Goal: Task Accomplishment & Management: Manage account settings

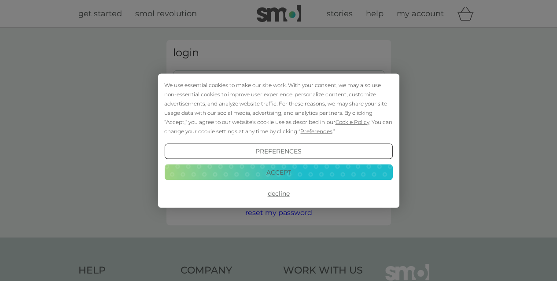
click at [266, 173] on button "Accept" at bounding box center [278, 173] width 228 height 16
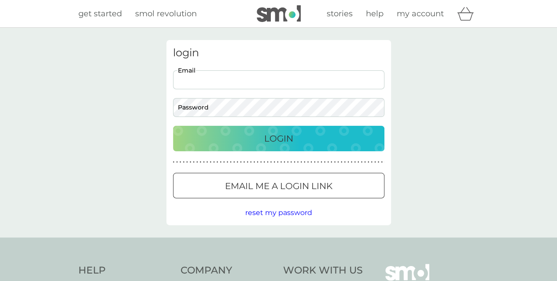
click at [229, 82] on input "Email" at bounding box center [278, 79] width 211 height 19
type input "lesley.david45@yahoo.co.uk"
click at [173, 126] on button "Login" at bounding box center [278, 139] width 211 height 26
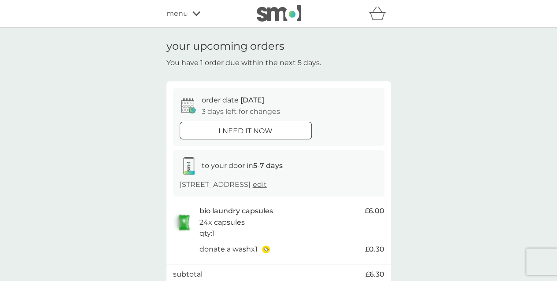
click at [236, 132] on div at bounding box center [246, 130] width 32 height 9
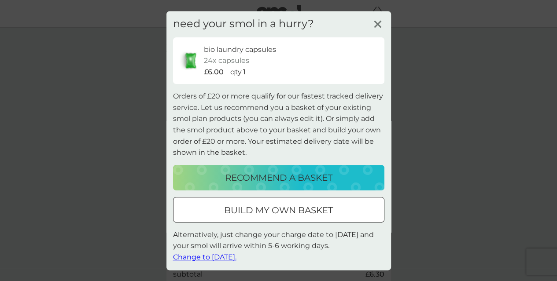
scroll to position [4, 0]
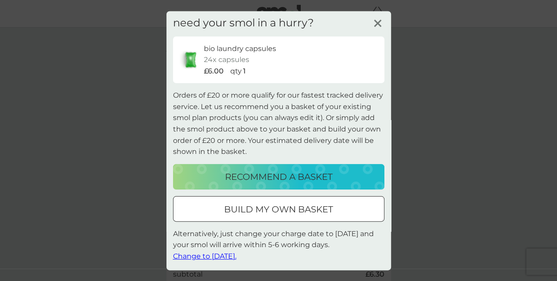
click at [271, 179] on p "recommend a basket" at bounding box center [278, 176] width 107 height 14
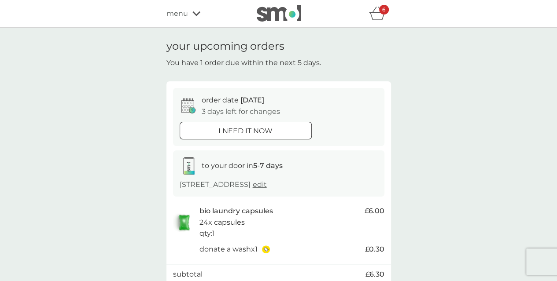
click at [381, 16] on icon "basket" at bounding box center [377, 14] width 17 height 14
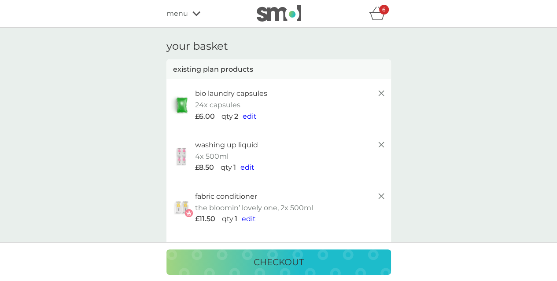
click at [384, 93] on icon at bounding box center [381, 93] width 11 height 11
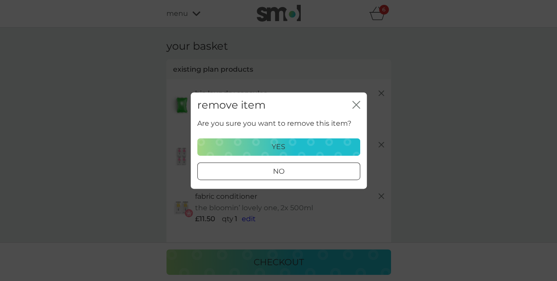
click at [320, 145] on div "yes" at bounding box center [278, 146] width 151 height 11
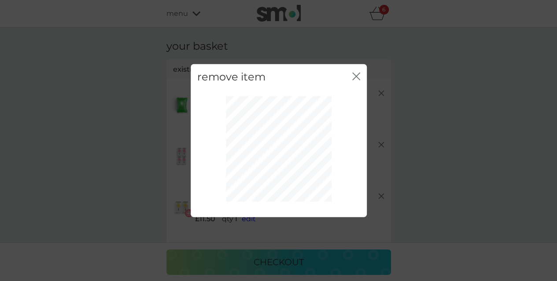
click at [358, 76] on icon "close" at bounding box center [356, 76] width 8 height 8
click at [356, 77] on icon "close" at bounding box center [358, 76] width 4 height 7
click at [428, 133] on div "remove item close" at bounding box center [278, 140] width 557 height 281
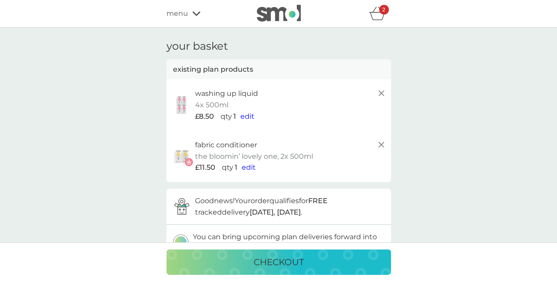
click at [381, 94] on line at bounding box center [380, 93] width 5 height 5
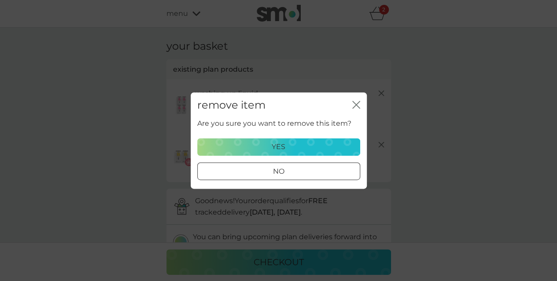
click at [293, 139] on button "yes" at bounding box center [278, 147] width 163 height 18
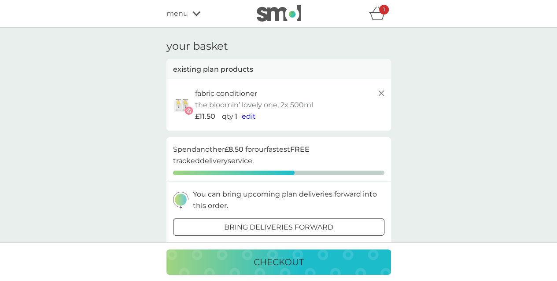
click at [382, 94] on icon at bounding box center [381, 93] width 11 height 11
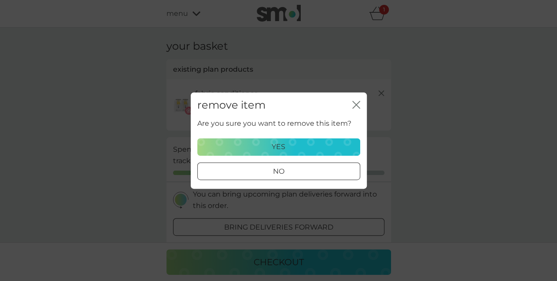
click at [291, 145] on div "yes" at bounding box center [278, 146] width 151 height 11
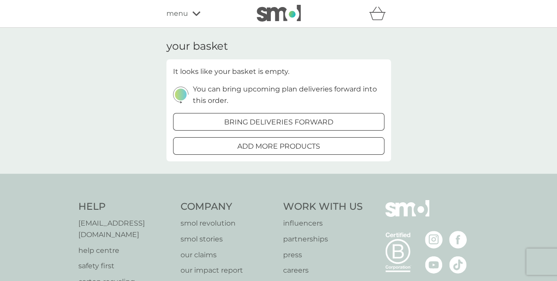
click at [192, 16] on icon at bounding box center [196, 13] width 8 height 5
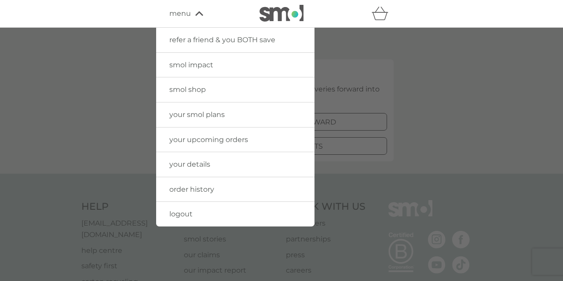
click at [205, 120] on link "your smol plans" at bounding box center [235, 115] width 158 height 25
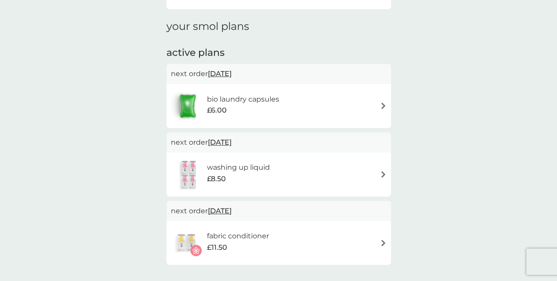
scroll to position [132, 0]
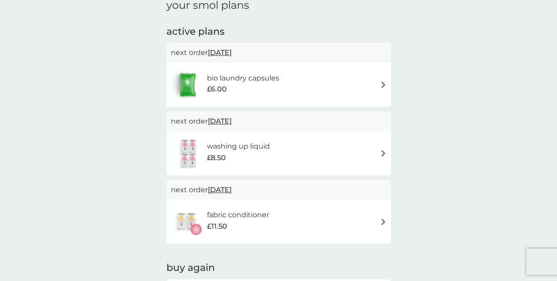
click at [292, 81] on div "bio laundry capsules £6.00" at bounding box center [279, 85] width 216 height 31
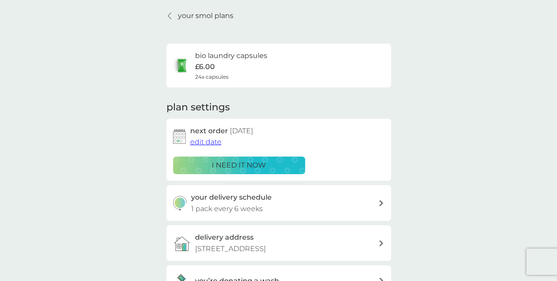
scroll to position [44, 0]
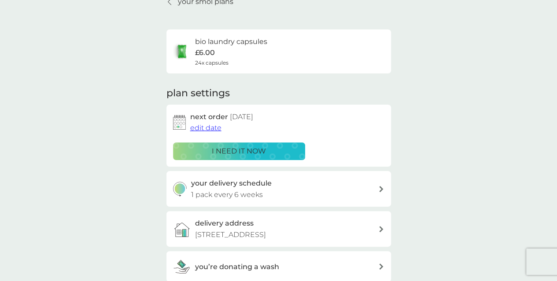
click at [379, 189] on icon at bounding box center [381, 189] width 4 height 6
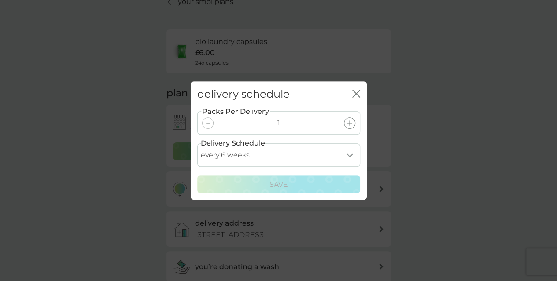
click at [351, 156] on select "every 1 week every 2 weeks every 3 weeks every 4 weeks every 5 weeks every 6 we…" at bounding box center [278, 154] width 163 height 23
select select "35"
click at [197, 143] on select "every 1 week every 2 weeks every 3 weeks every 4 weeks every 5 weeks every 6 we…" at bounding box center [278, 154] width 163 height 23
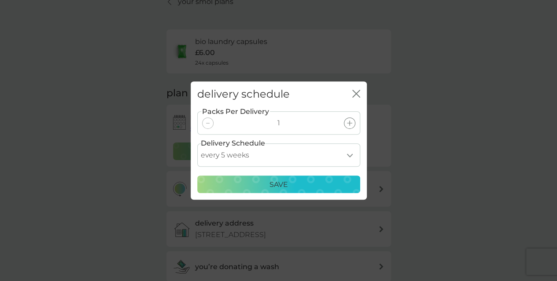
click at [266, 184] on div "Save" at bounding box center [278, 184] width 151 height 11
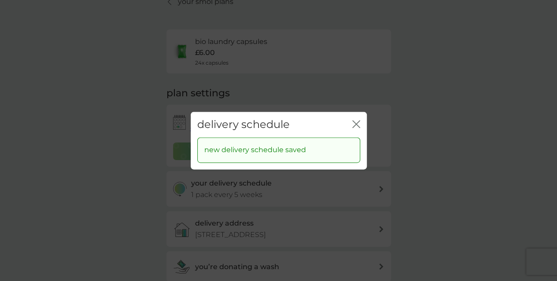
click at [356, 122] on icon "close" at bounding box center [356, 124] width 8 height 8
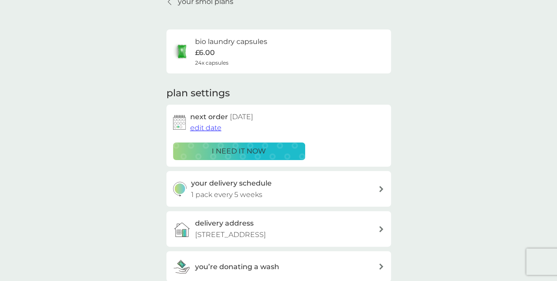
click at [260, 147] on p "i need it now" at bounding box center [239, 151] width 54 height 11
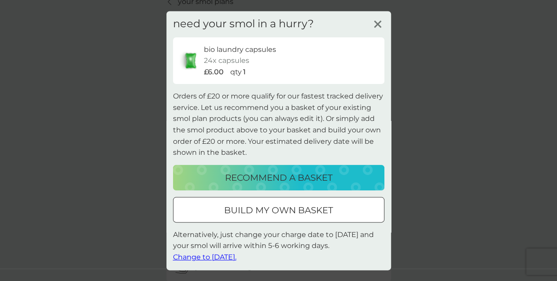
scroll to position [4, 0]
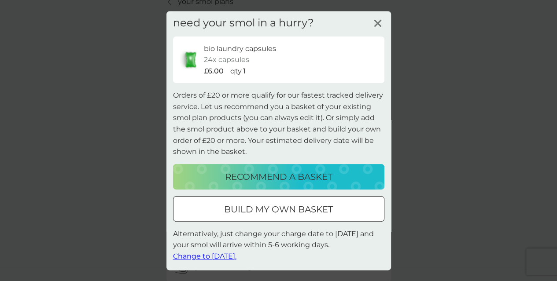
click at [221, 256] on span "Change to [DATE]." at bounding box center [204, 256] width 63 height 8
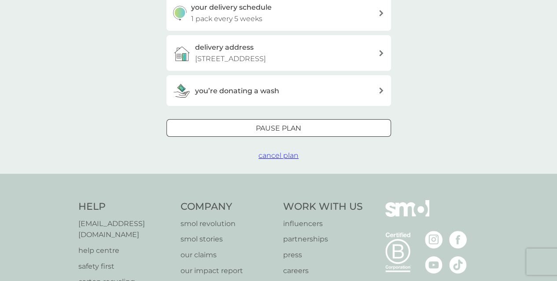
scroll to position [0, 0]
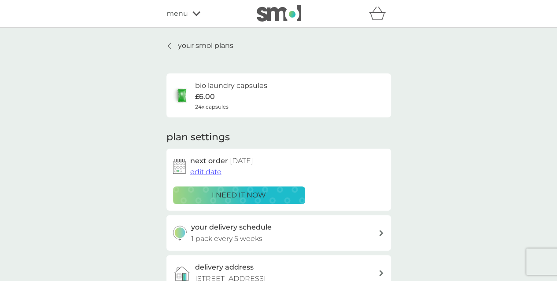
click at [195, 15] on icon at bounding box center [196, 13] width 8 height 4
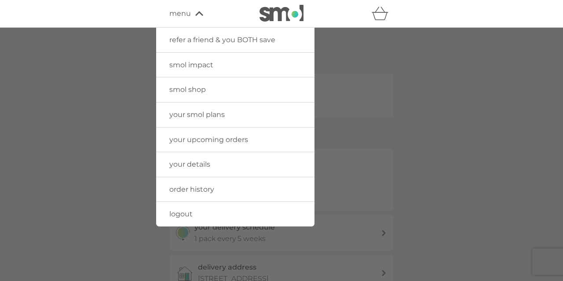
click at [204, 88] on span "smol shop" at bounding box center [187, 89] width 37 height 8
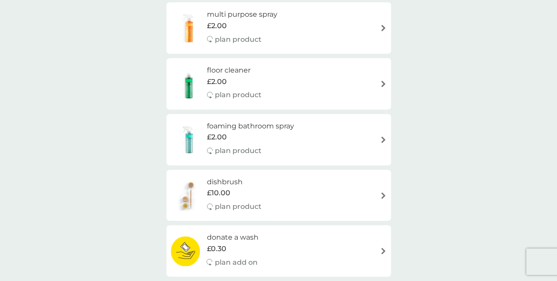
scroll to position [308, 0]
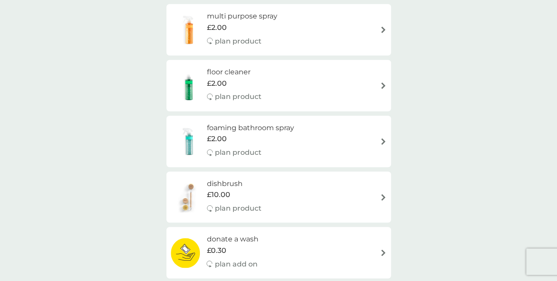
click at [270, 128] on h6 "foaming bathroom spray" at bounding box center [250, 127] width 87 height 11
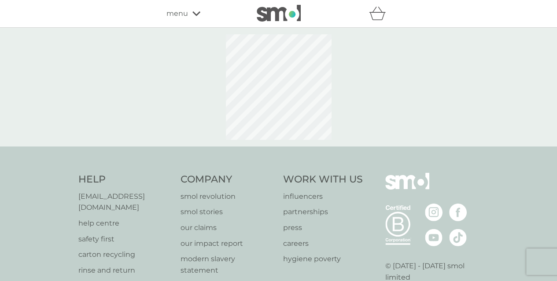
select select "182"
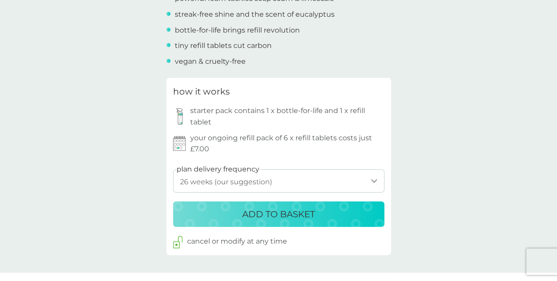
scroll to position [396, 0]
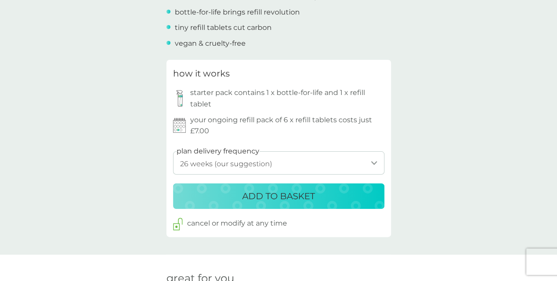
click at [375, 160] on select "1 week 2 weeks 3 weeks 4 weeks 5 weeks 6 weeks 7 weeks 8 weeks 9 weeks 10 weeks…" at bounding box center [278, 162] width 211 height 23
click at [501, 148] on div "back Game changer! I won't be going back to the numerous sprays I used to use, …" at bounding box center [278, 251] width 557 height 1214
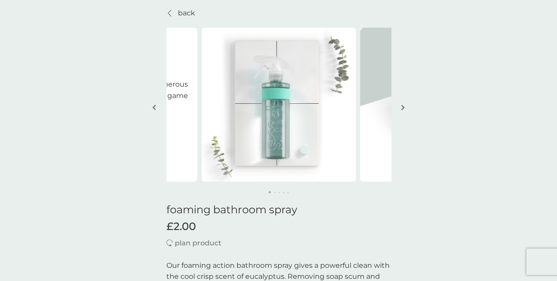
scroll to position [0, 0]
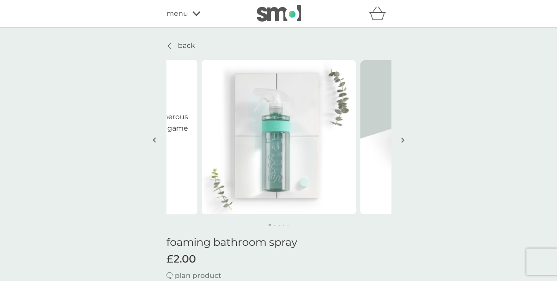
click at [182, 14] on span "menu" at bounding box center [177, 13] width 22 height 11
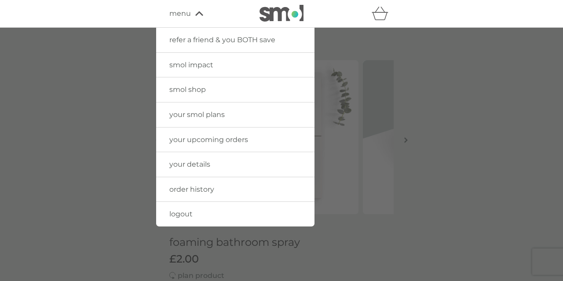
click at [185, 115] on span "your smol plans" at bounding box center [196, 114] width 55 height 8
